Goal: Transaction & Acquisition: Download file/media

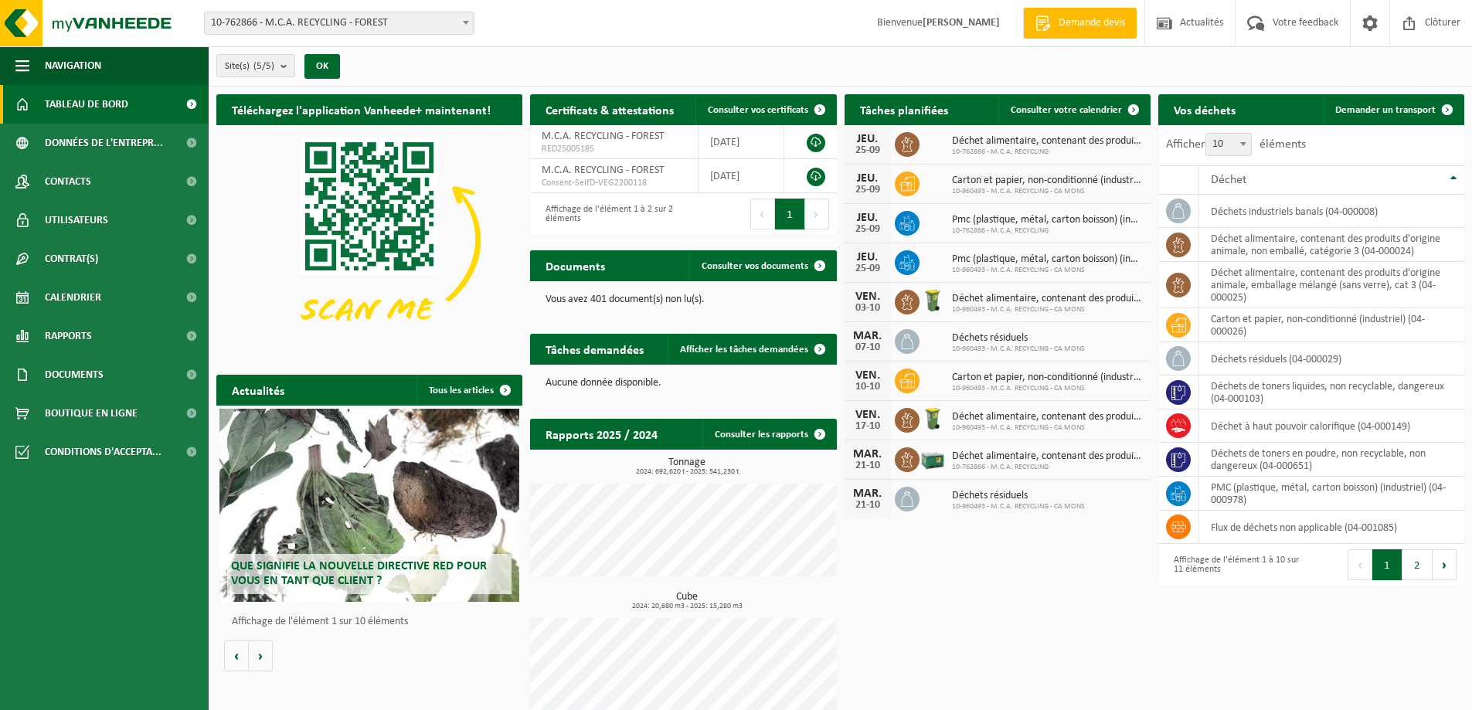
click at [390, 24] on span "10-762866 - M.C.A. RECYCLING - FOREST" at bounding box center [339, 23] width 269 height 22
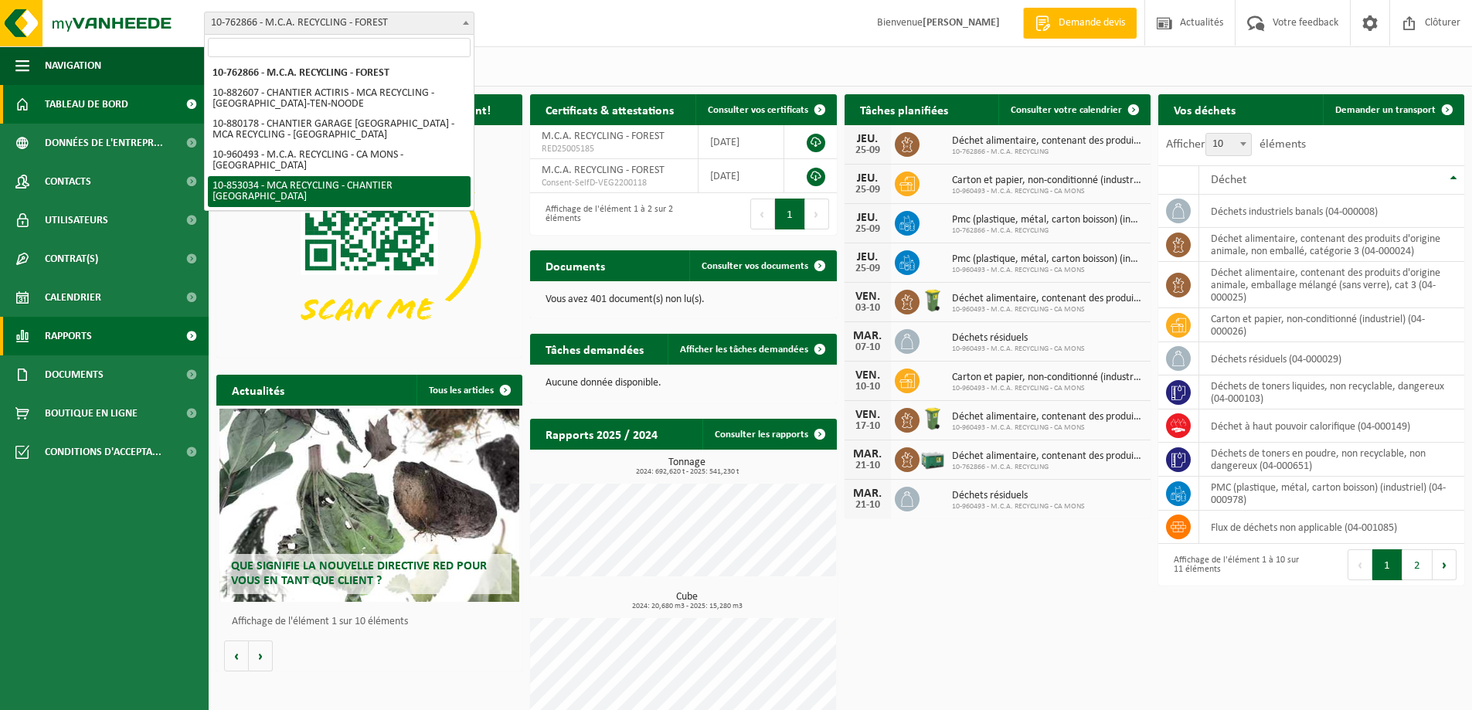
click at [78, 337] on span "Rapports" at bounding box center [68, 336] width 47 height 39
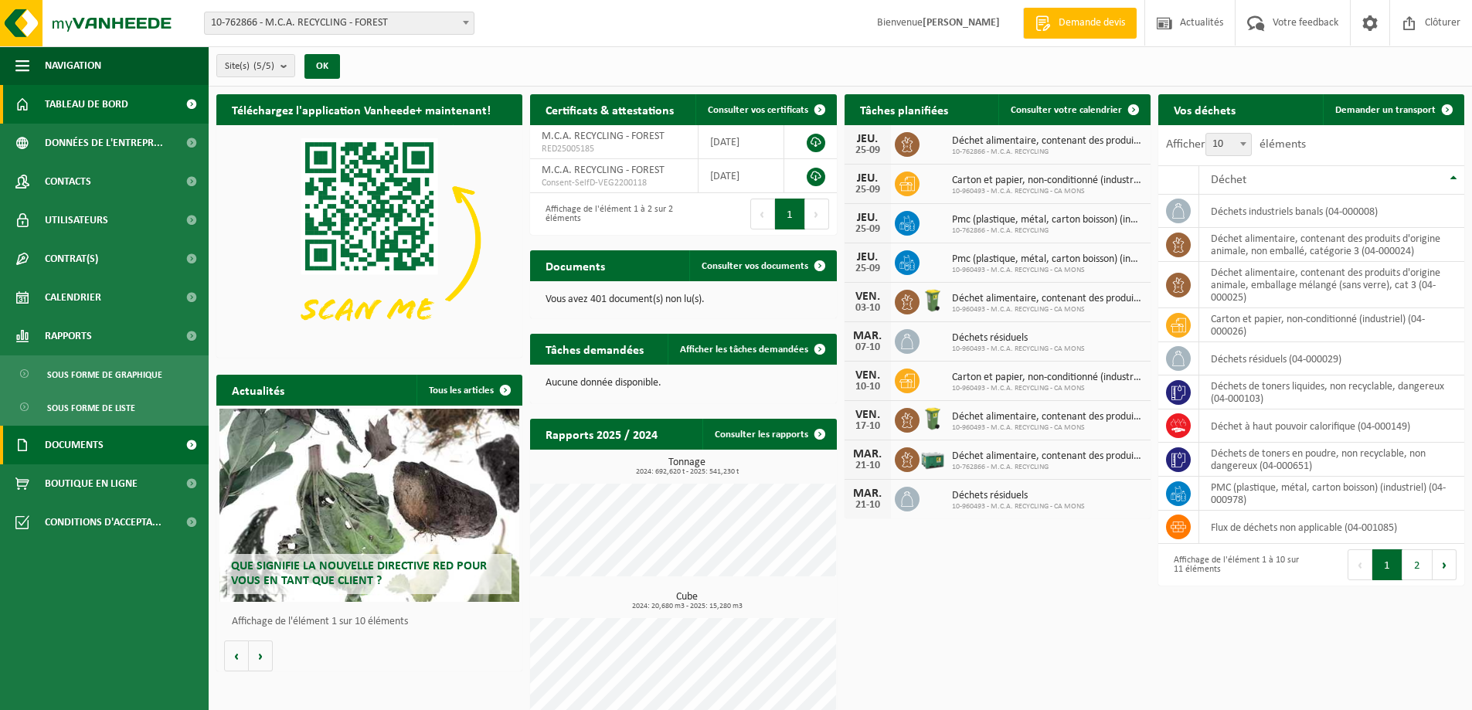
click at [92, 449] on span "Documents" at bounding box center [74, 445] width 59 height 39
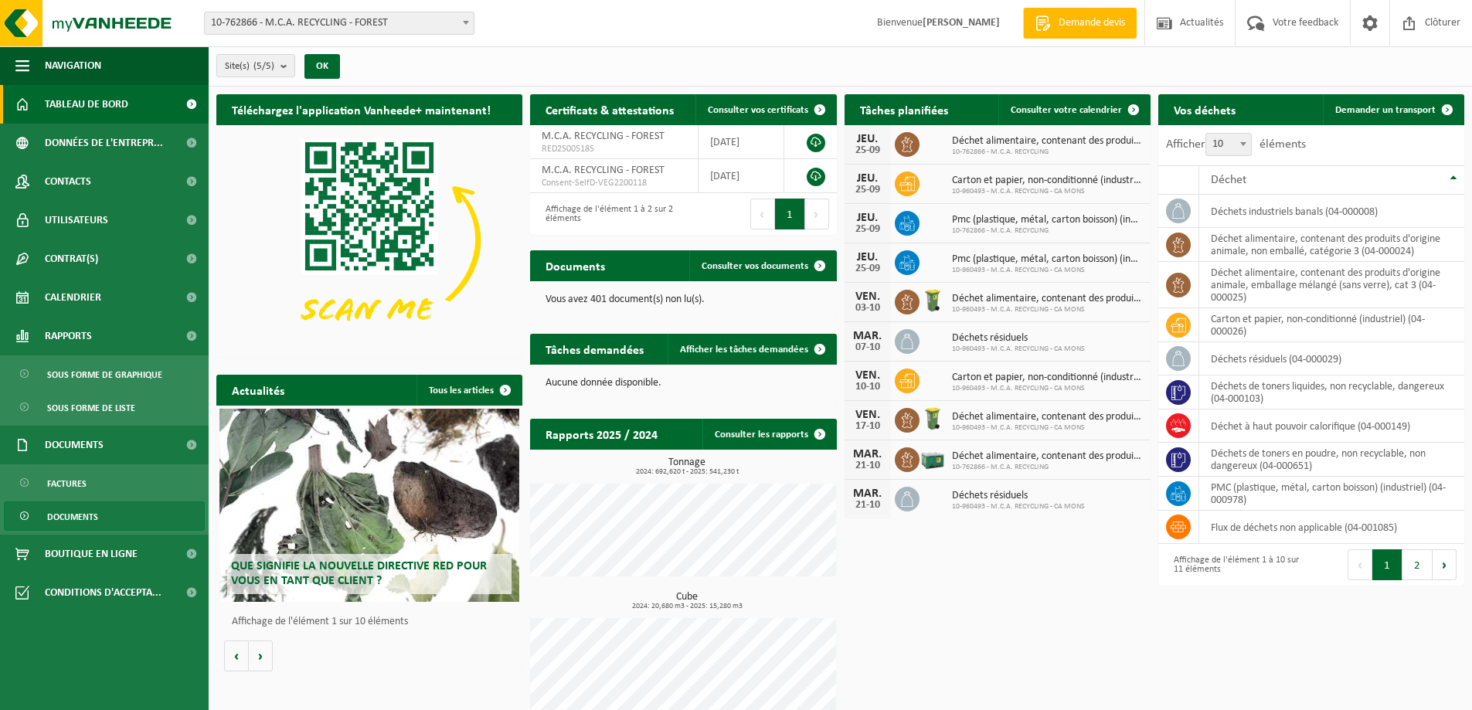
click at [96, 514] on span "Documents" at bounding box center [72, 516] width 51 height 29
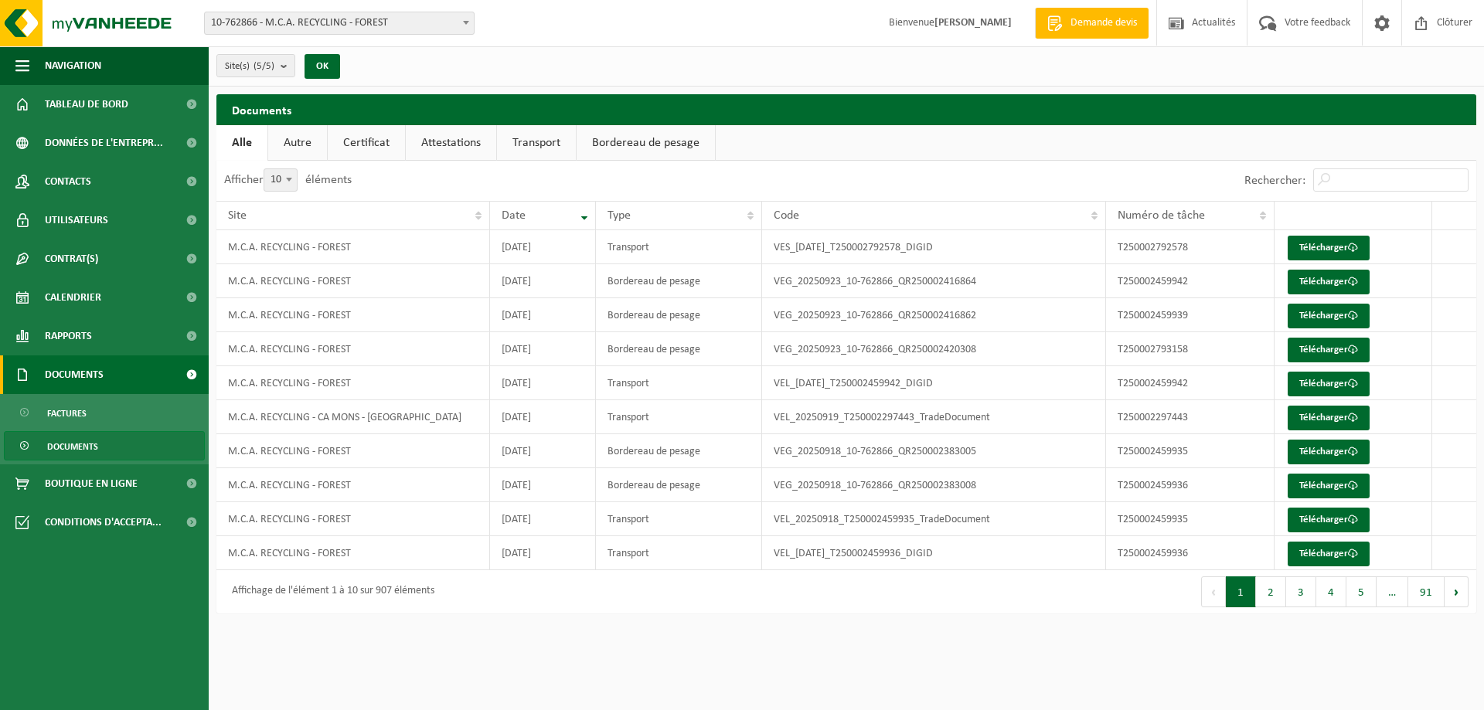
click at [69, 379] on span "Documents" at bounding box center [74, 375] width 59 height 39
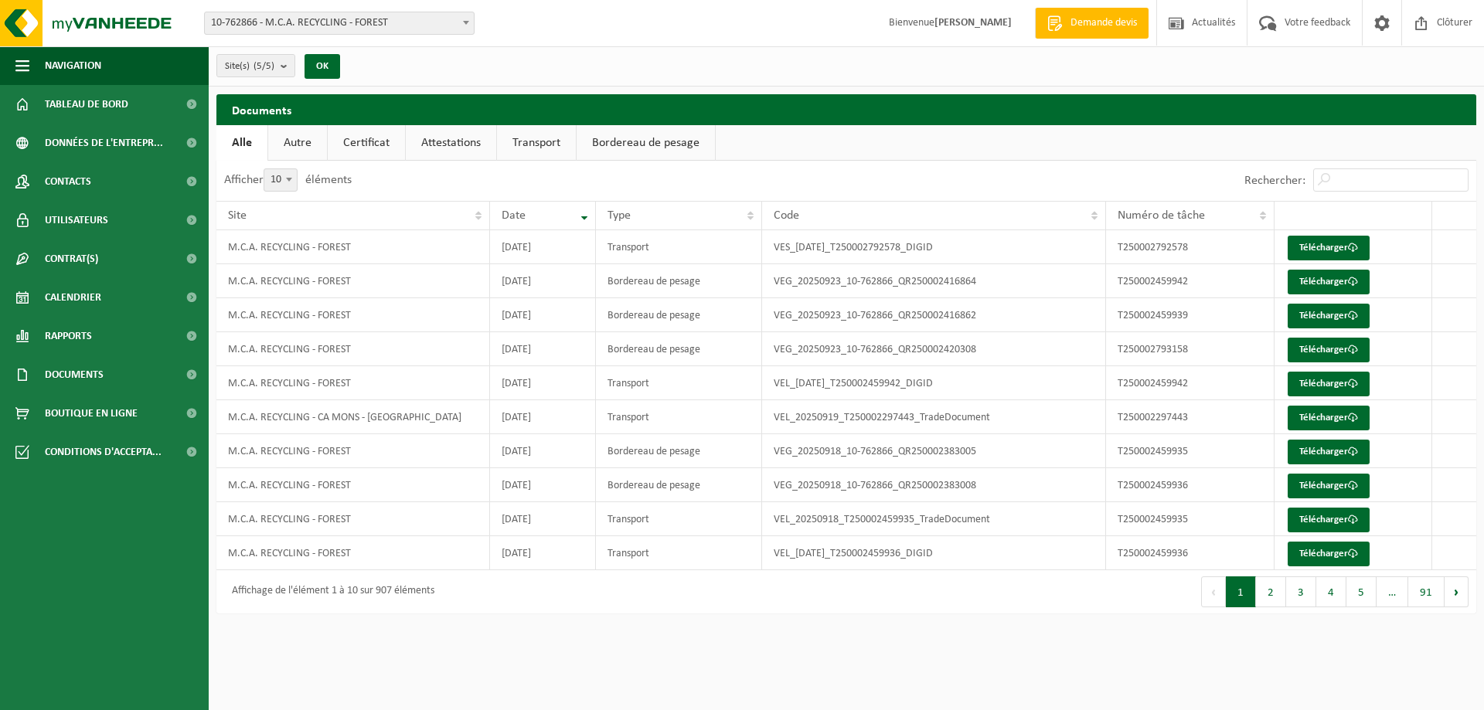
click at [309, 143] on link "Autre" at bounding box center [297, 143] width 59 height 36
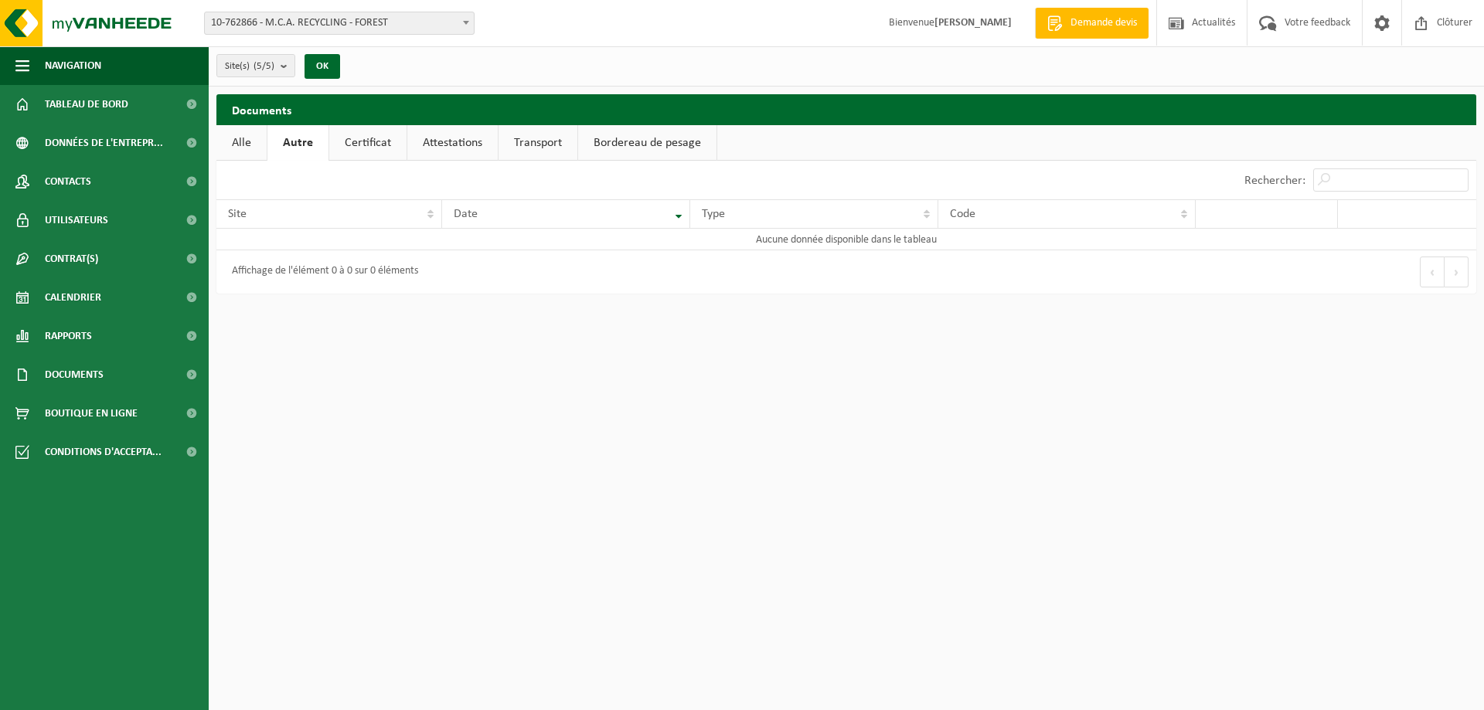
click at [241, 135] on link "Alle" at bounding box center [241, 143] width 50 height 36
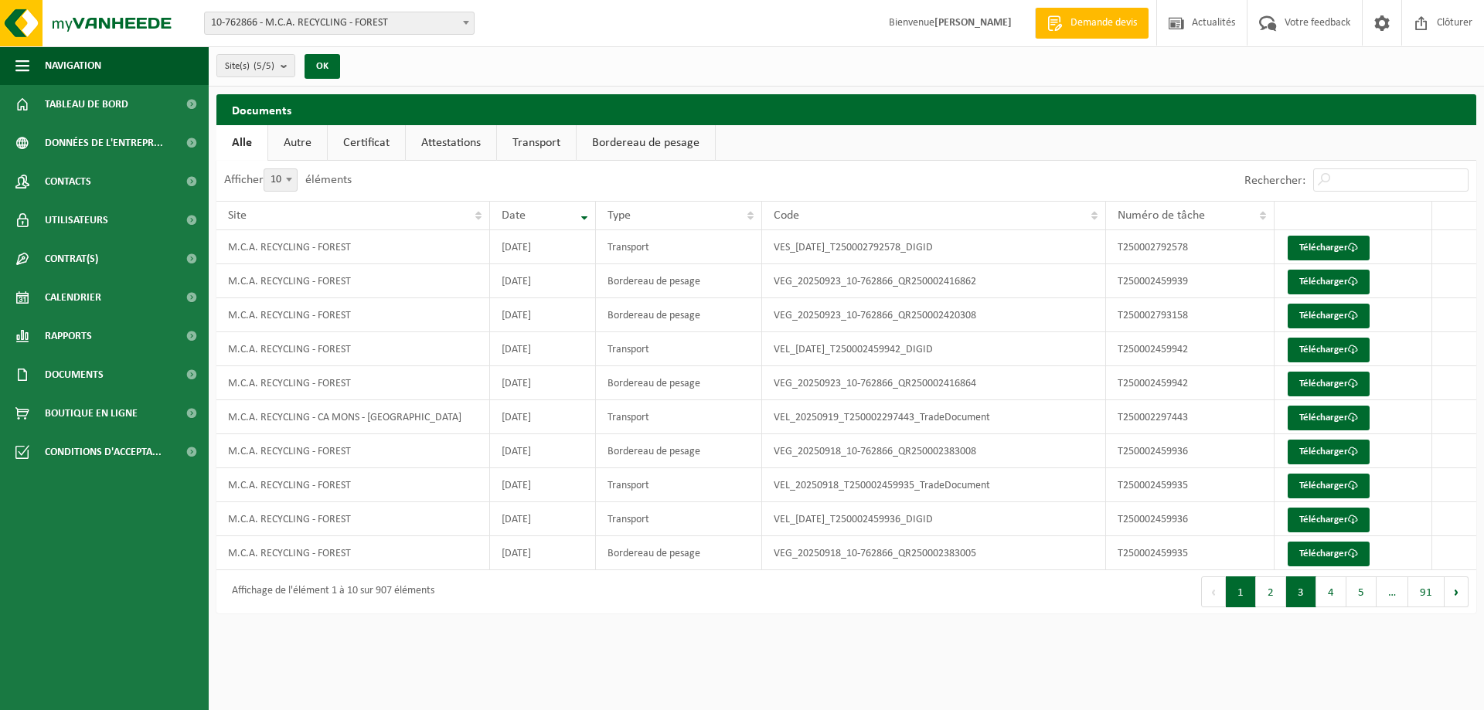
click at [1298, 586] on button "3" at bounding box center [1301, 592] width 30 height 31
click at [1335, 587] on button "4" at bounding box center [1331, 592] width 30 height 31
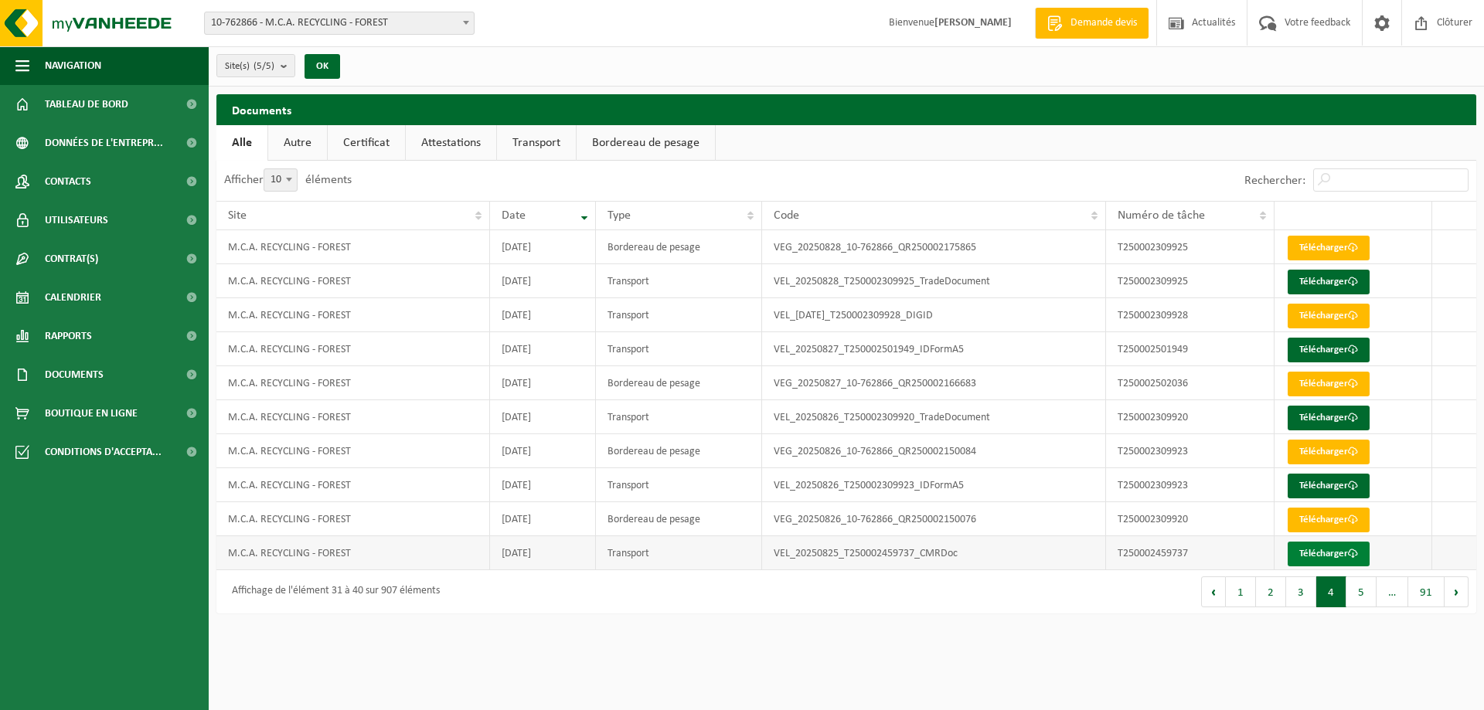
click at [1302, 556] on link "Télécharger" at bounding box center [1329, 554] width 82 height 25
click at [1363, 587] on button "5" at bounding box center [1361, 592] width 30 height 31
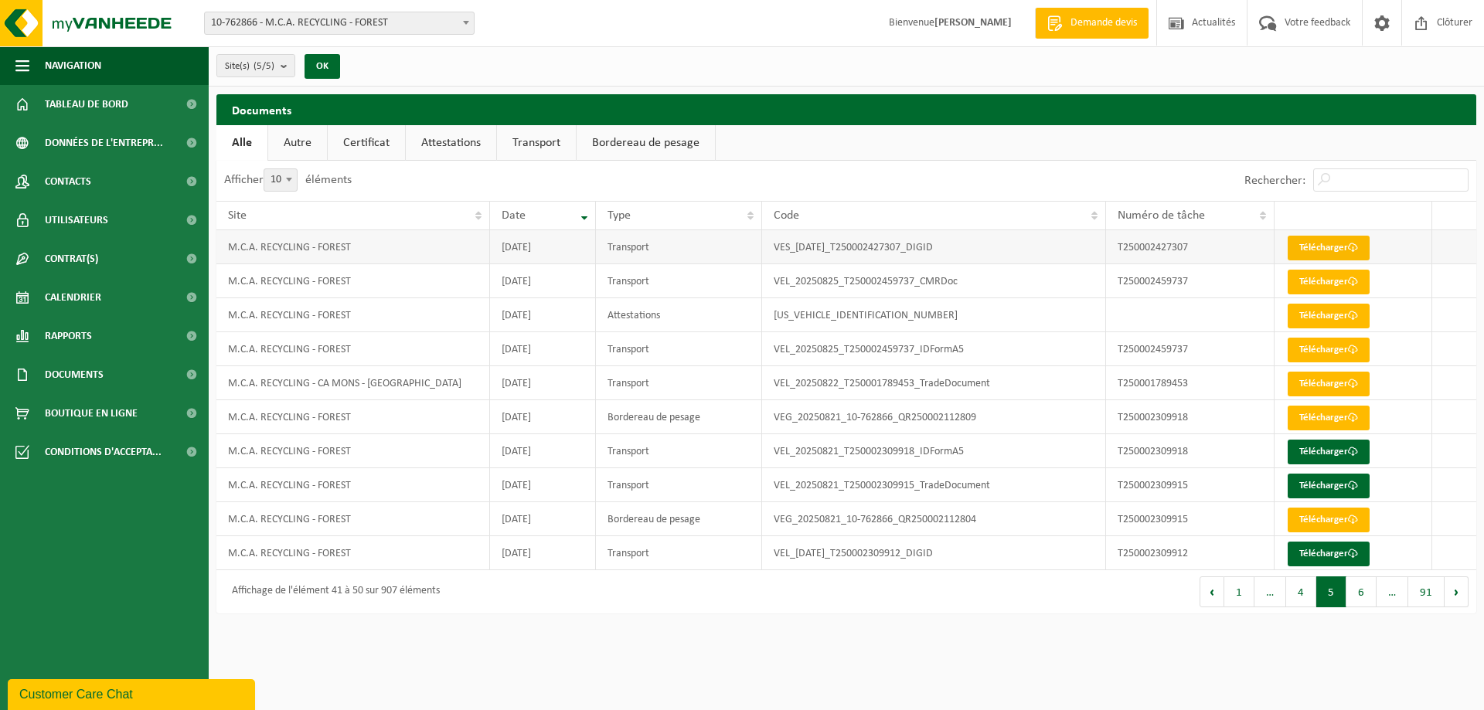
click at [1333, 252] on link "Télécharger" at bounding box center [1329, 248] width 82 height 25
